Goal: Check status: Check status

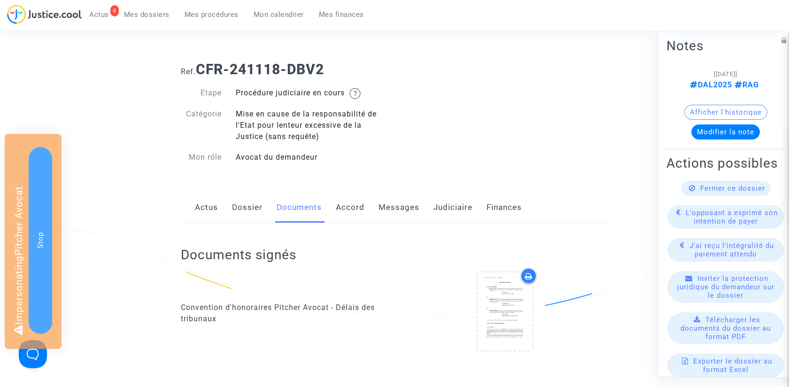
click at [255, 208] on link "Dossier" at bounding box center [247, 207] width 31 height 31
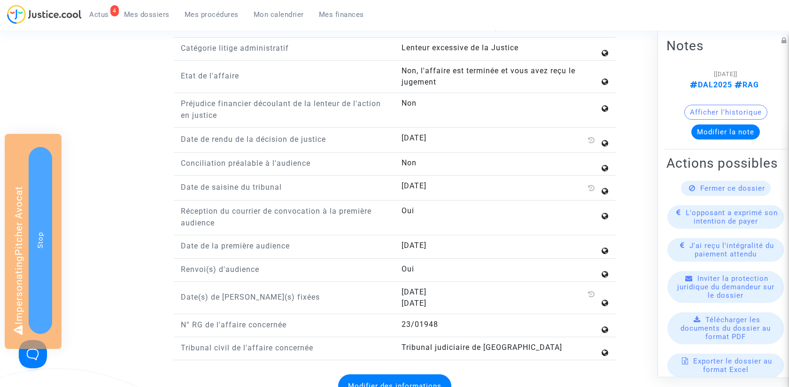
scroll to position [1167, 0]
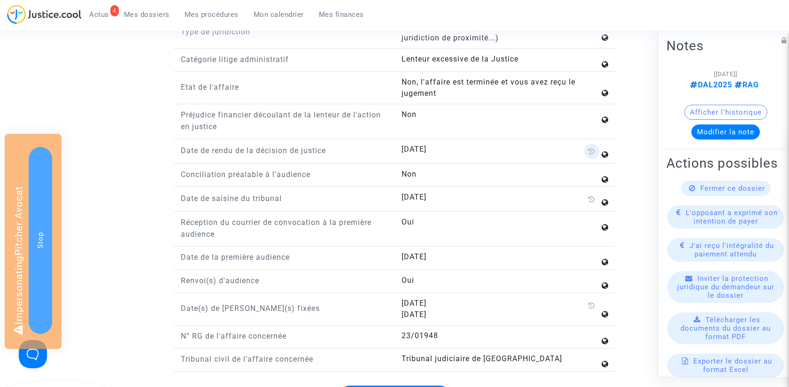
click at [588, 148] on icon at bounding box center [591, 152] width 7 height 8
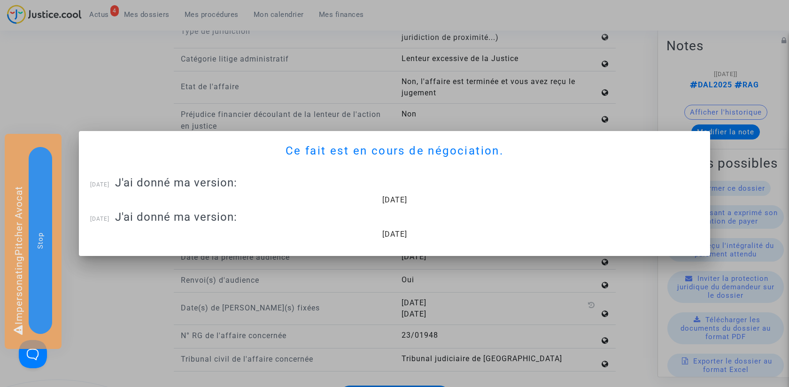
click at [549, 110] on div at bounding box center [394, 193] width 789 height 387
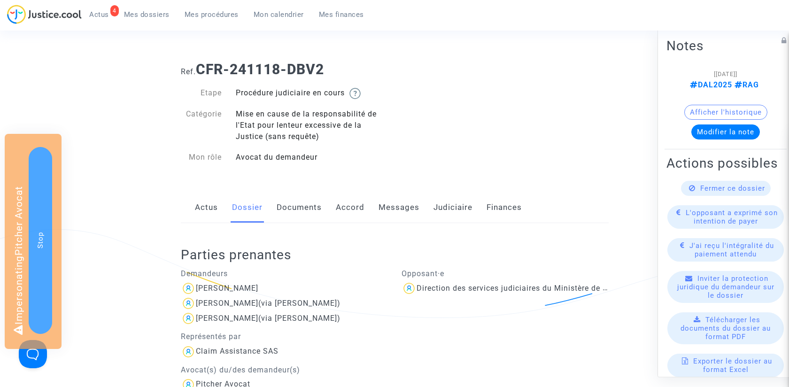
scroll to position [1167, 0]
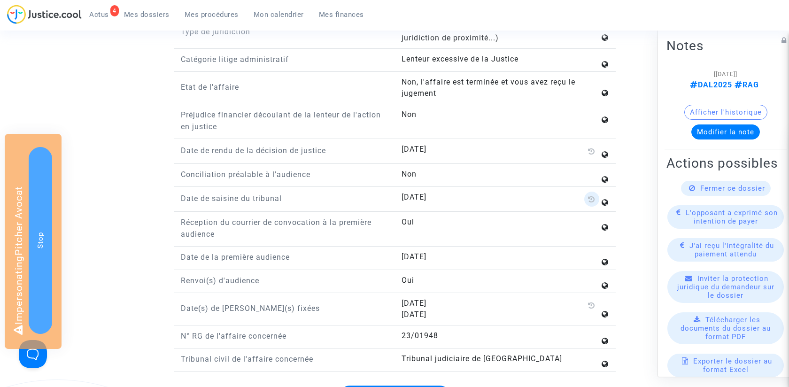
click at [588, 195] on icon at bounding box center [591, 199] width 7 height 8
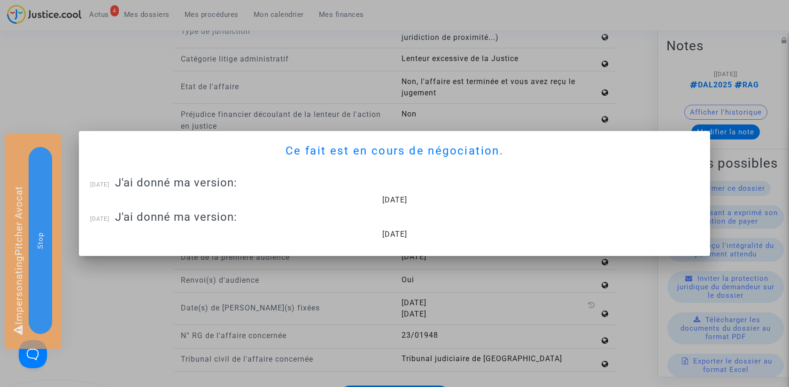
click at [501, 113] on div at bounding box center [394, 193] width 789 height 387
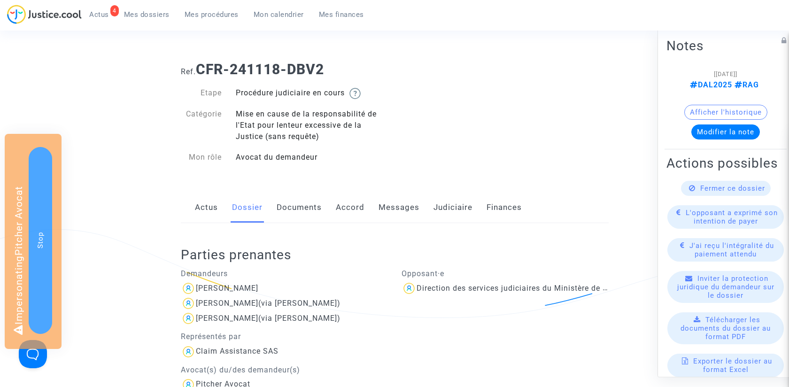
scroll to position [1167, 0]
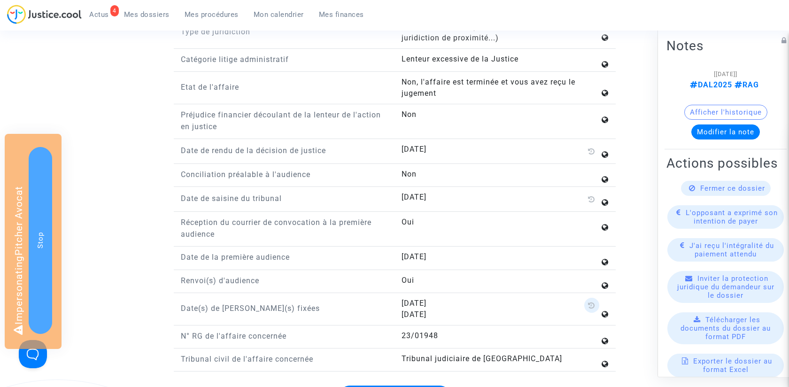
click at [590, 302] on icon at bounding box center [591, 306] width 7 height 8
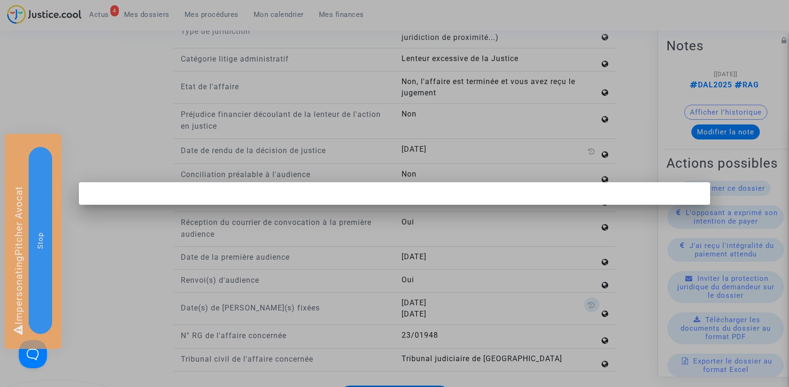
scroll to position [0, 0]
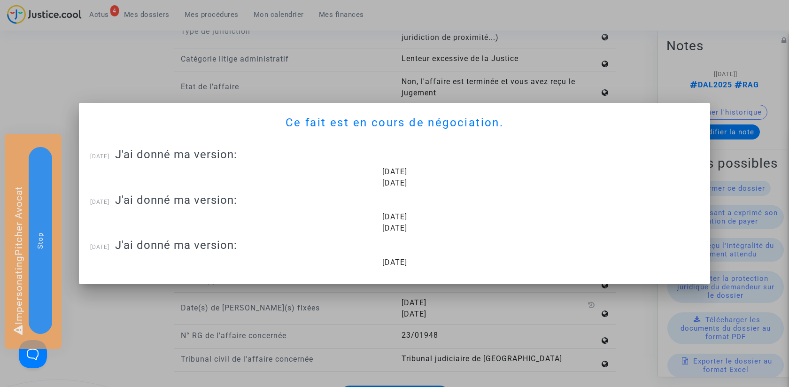
click at [562, 309] on div at bounding box center [394, 193] width 789 height 387
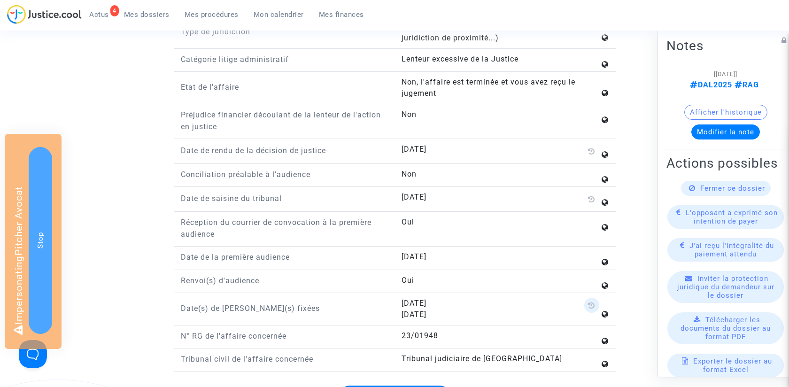
click at [590, 302] on icon at bounding box center [591, 306] width 7 height 8
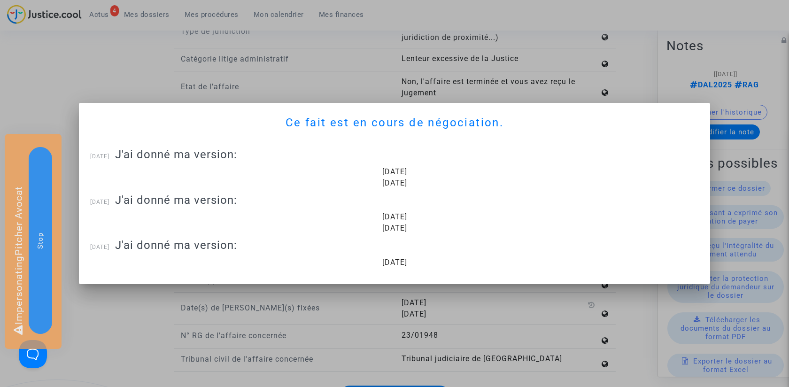
click at [505, 308] on div at bounding box center [394, 193] width 789 height 387
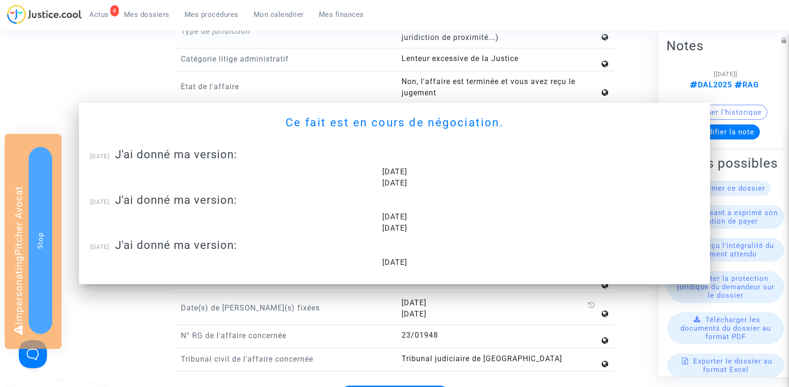
scroll to position [1167, 0]
